Goal: Transaction & Acquisition: Purchase product/service

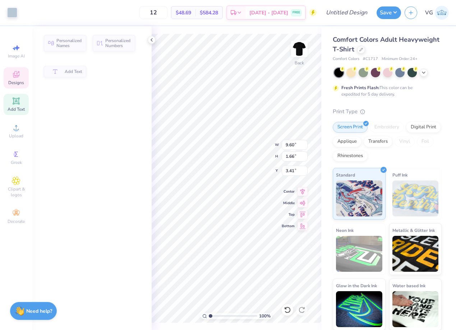
type input "9.82"
type input "9.59"
type input "5.47"
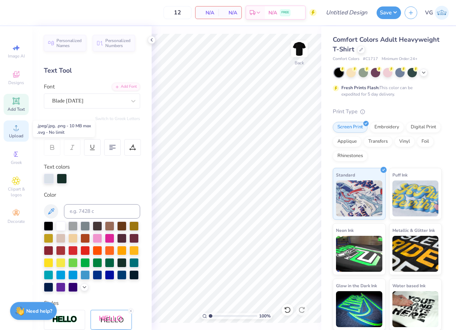
click at [17, 138] on span "Upload" at bounding box center [16, 136] width 14 height 6
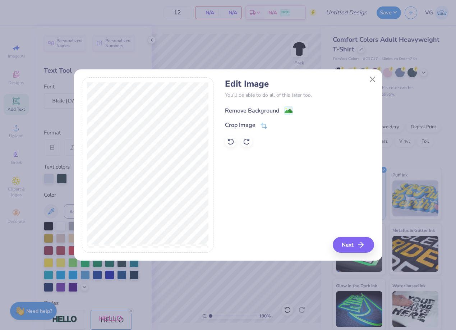
click at [275, 109] on div "Remove Background" at bounding box center [252, 110] width 54 height 9
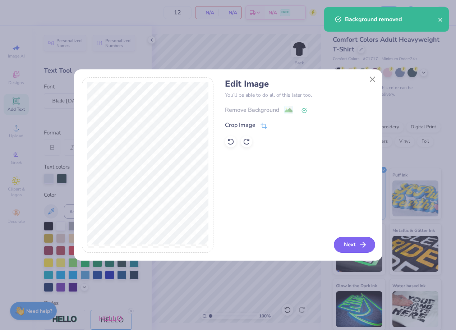
click at [349, 247] on button "Next" at bounding box center [354, 245] width 41 height 16
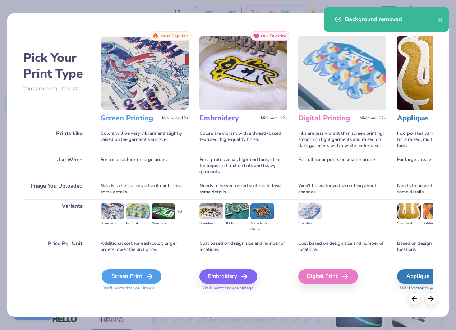
click at [125, 271] on div "Screen Print" at bounding box center [132, 276] width 60 height 14
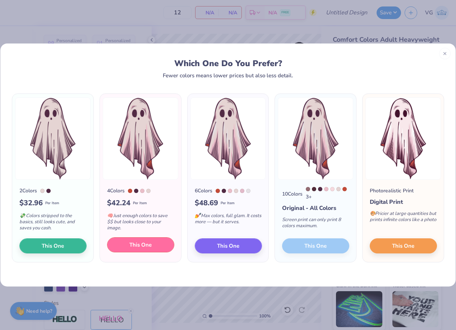
click at [141, 247] on span "This One" at bounding box center [140, 245] width 22 height 8
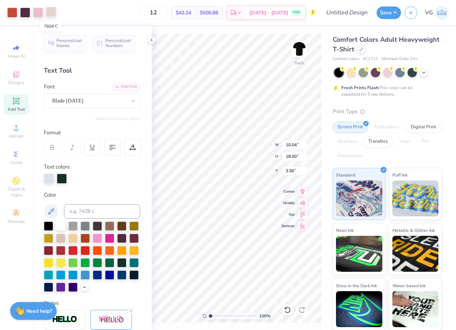
click at [52, 14] on div at bounding box center [51, 12] width 10 height 10
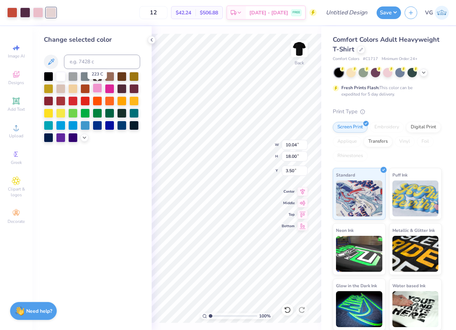
click at [96, 91] on div at bounding box center [97, 87] width 9 height 9
click at [38, 13] on div at bounding box center [38, 12] width 10 height 10
click at [107, 88] on div at bounding box center [109, 87] width 9 height 9
click at [83, 137] on icon at bounding box center [85, 137] width 6 height 6
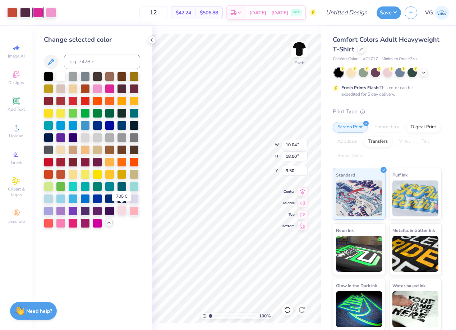
click at [124, 211] on div at bounding box center [121, 210] width 9 height 9
click at [135, 211] on div at bounding box center [133, 210] width 9 height 9
click at [62, 220] on div at bounding box center [60, 222] width 9 height 9
click at [22, 13] on div at bounding box center [25, 12] width 10 height 10
click at [98, 90] on div at bounding box center [97, 87] width 9 height 9
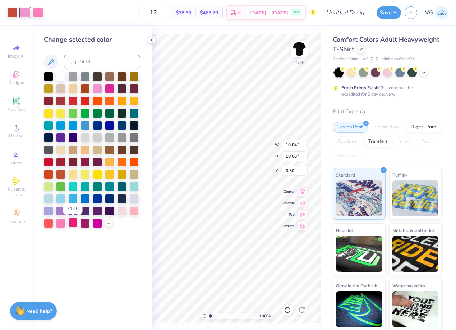
click at [73, 223] on div at bounding box center [72, 222] width 9 height 9
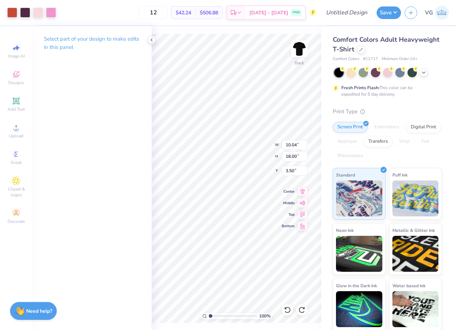
click at [58, 10] on div "Art colors 12 $42.24 Per Item $506.88 Total Est. Delivery Sep 13 - 16 FREE Desi…" at bounding box center [228, 12] width 456 height 25
click at [27, 13] on div at bounding box center [25, 12] width 10 height 10
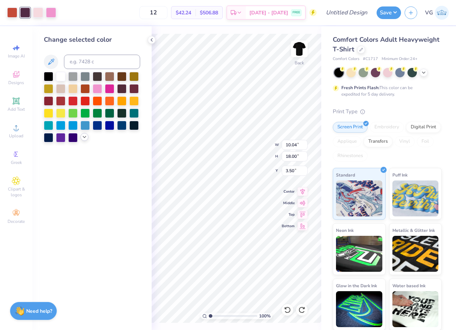
click at [84, 136] on icon at bounding box center [85, 137] width 6 height 6
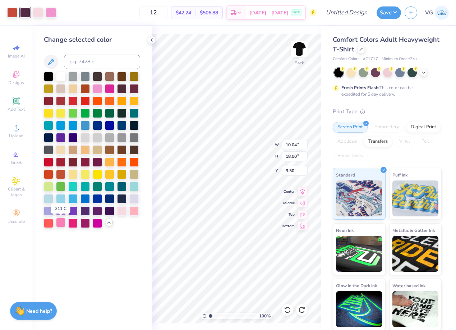
click at [62, 222] on div at bounding box center [60, 222] width 9 height 9
click at [40, 15] on div at bounding box center [38, 12] width 10 height 10
click at [137, 212] on div at bounding box center [133, 210] width 9 height 9
click at [125, 212] on div at bounding box center [121, 210] width 9 height 9
click at [73, 226] on div at bounding box center [72, 222] width 9 height 9
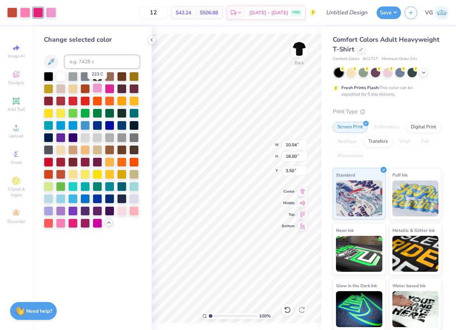
click at [99, 90] on div at bounding box center [97, 87] width 9 height 9
click at [12, 12] on div at bounding box center [12, 12] width 10 height 10
click at [60, 221] on div at bounding box center [60, 222] width 9 height 9
click at [73, 225] on div at bounding box center [72, 222] width 9 height 9
click at [63, 224] on div at bounding box center [60, 222] width 9 height 9
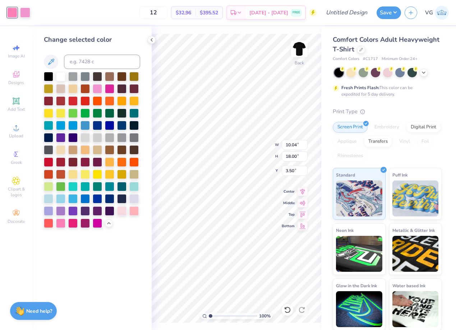
type input "6.32"
type input "11.32"
type input "4.77"
